Goal: Information Seeking & Learning: Learn about a topic

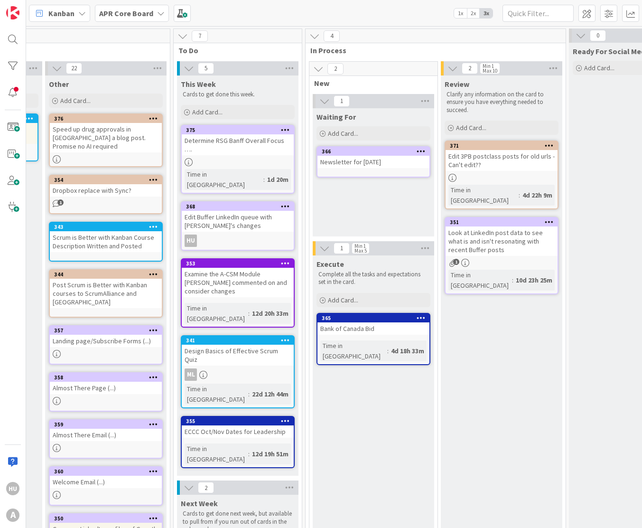
scroll to position [0, 612]
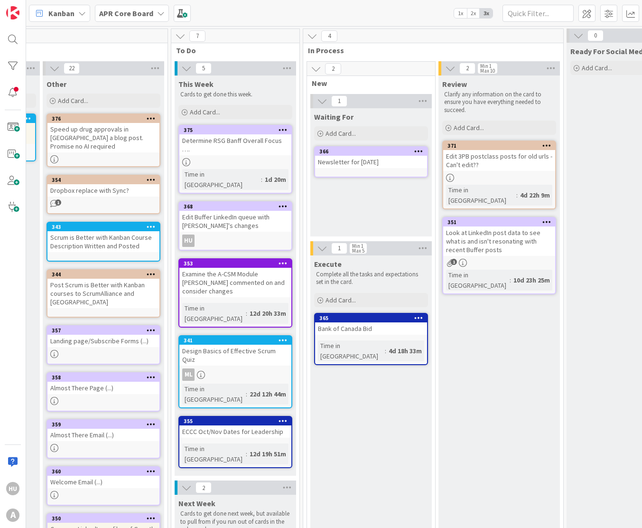
click at [490, 234] on div "Look at LinkedIn post data to see what is and isn't resonating with recent Buff…" at bounding box center [499, 240] width 112 height 29
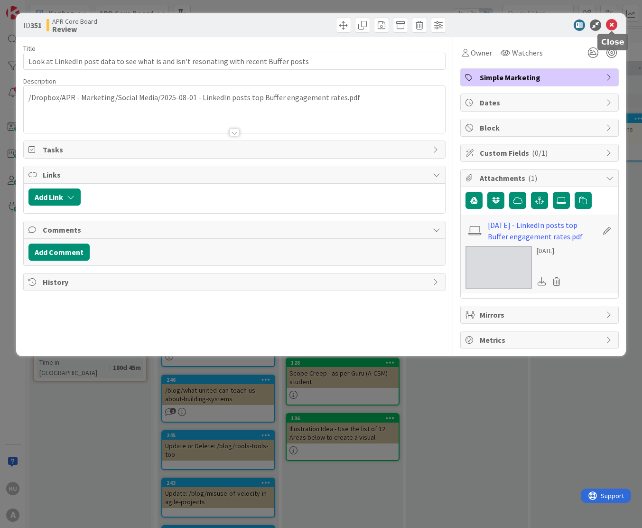
click at [614, 25] on icon at bounding box center [611, 24] width 11 height 11
